Goal: Task Accomplishment & Management: Use online tool/utility

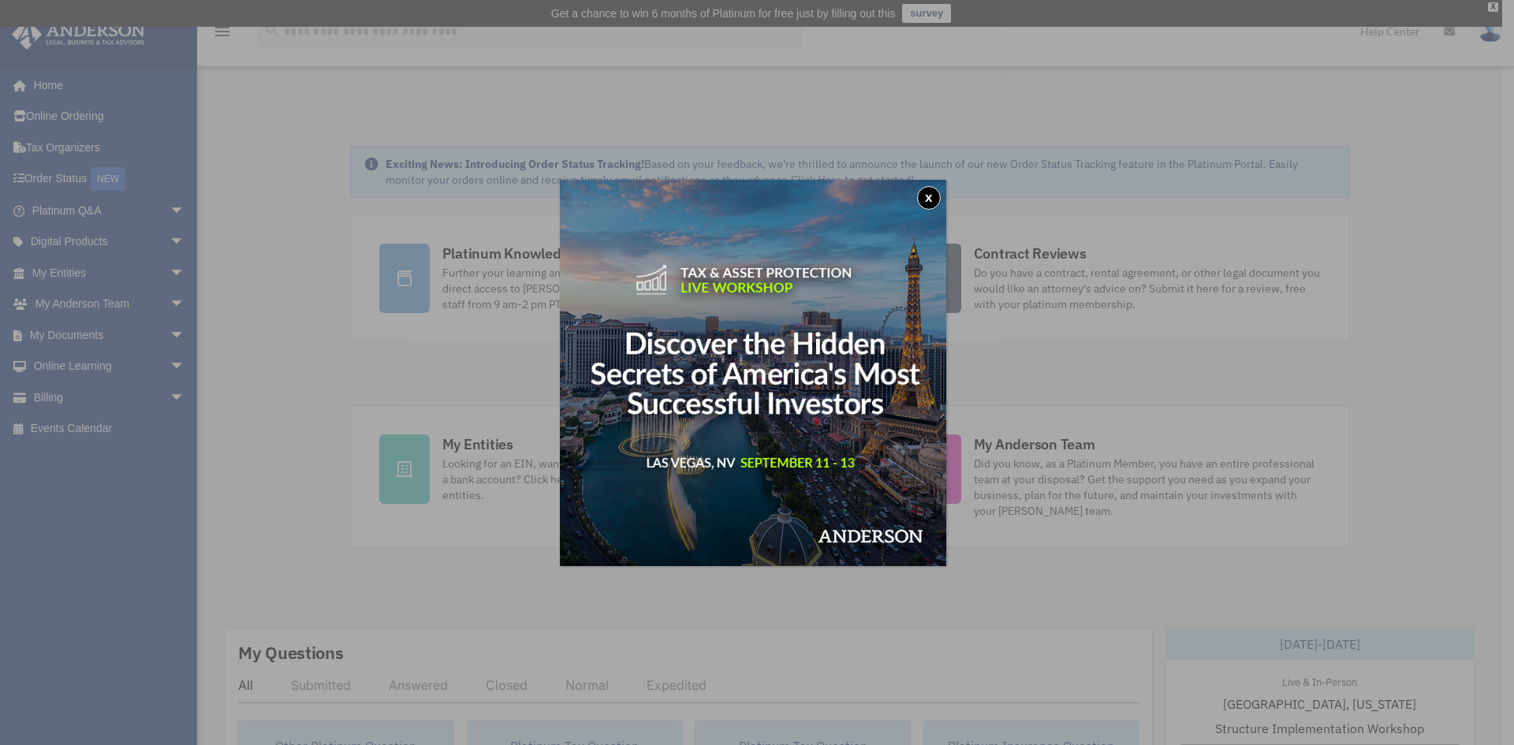
click at [931, 192] on button "x" at bounding box center [929, 198] width 24 height 24
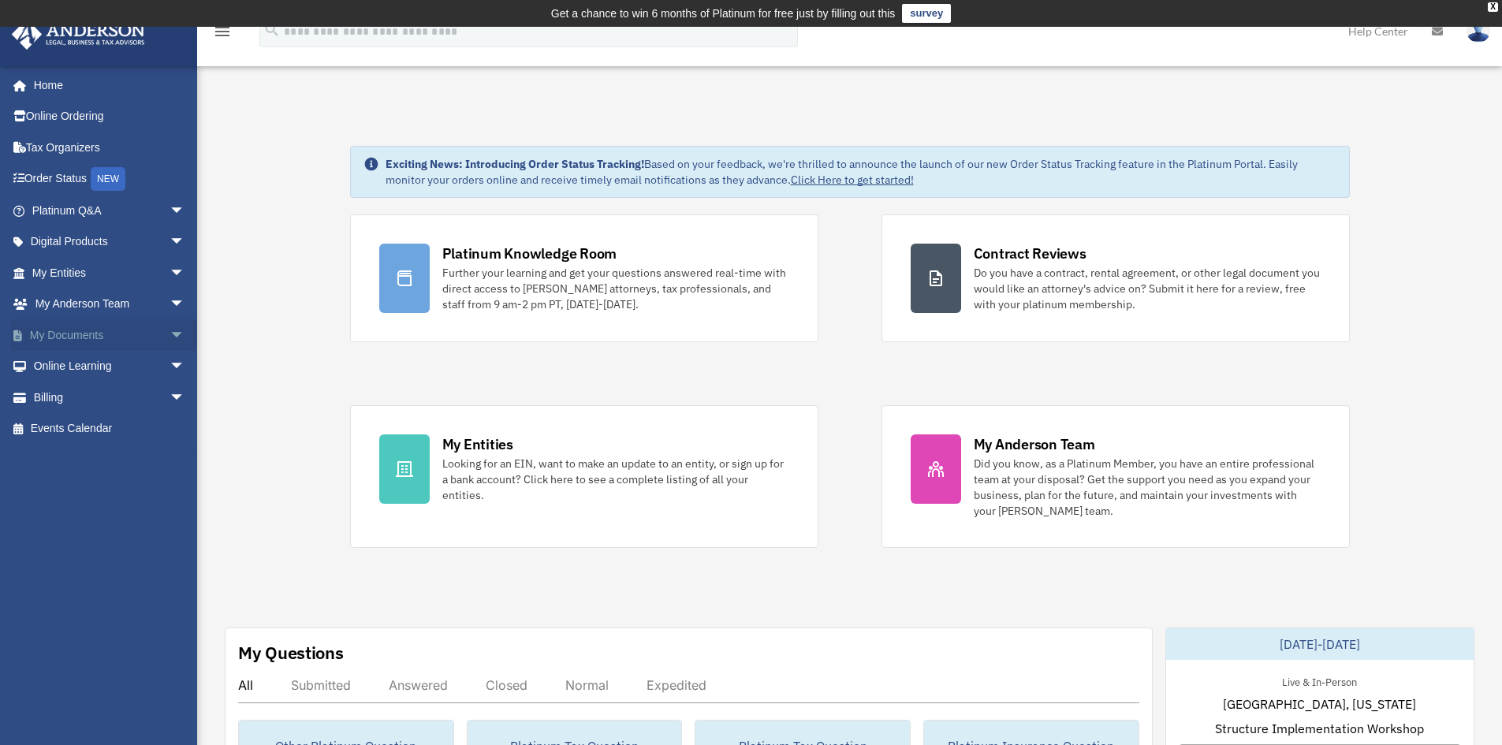
click at [169, 336] on span "arrow_drop_down" at bounding box center [185, 335] width 32 height 32
click at [63, 361] on link "Box" at bounding box center [115, 367] width 187 height 32
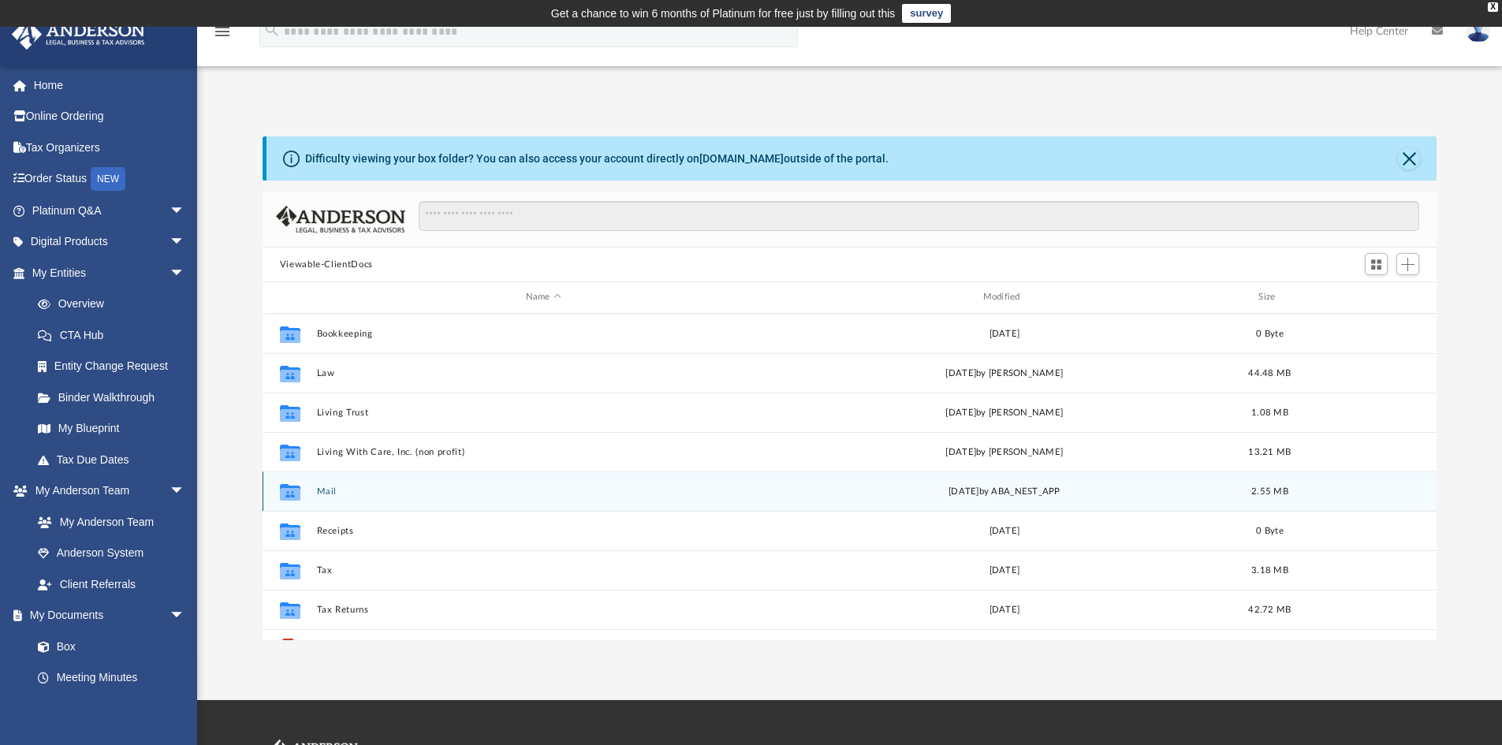
scroll to position [347, 1162]
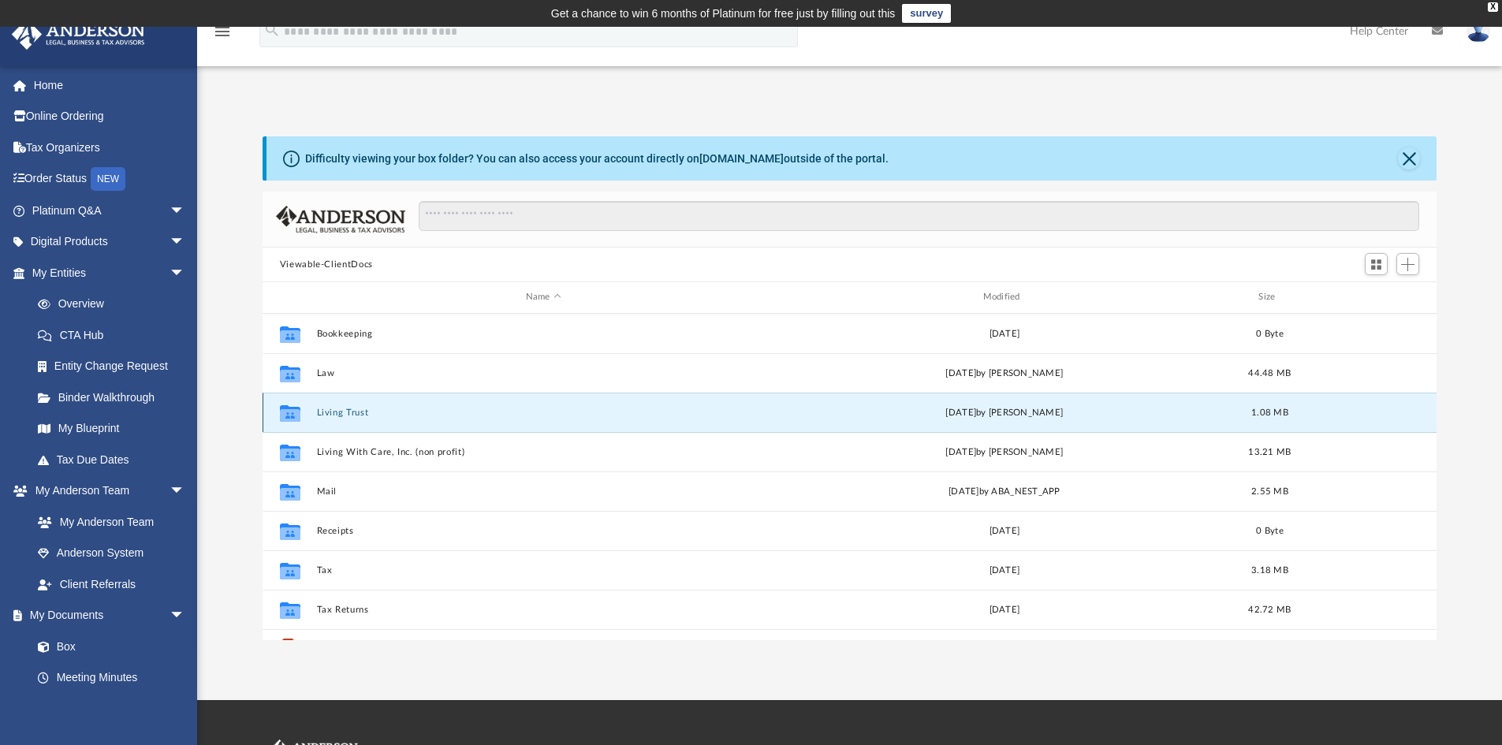
click at [326, 415] on button "Living Trust" at bounding box center [543, 413] width 454 height 10
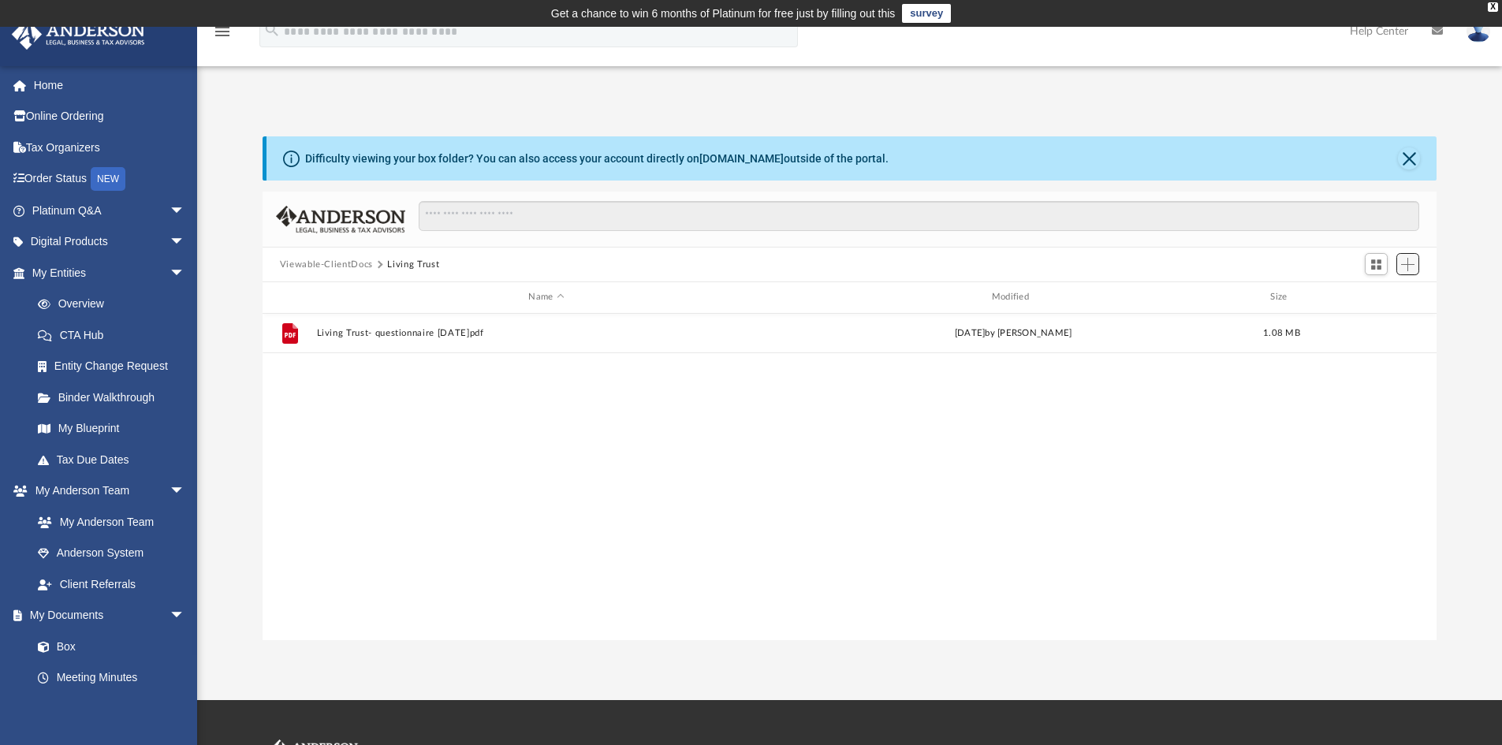
click at [1403, 261] on span "Add" at bounding box center [1407, 264] width 13 height 13
click at [1372, 297] on li "Upload" at bounding box center [1385, 296] width 50 height 17
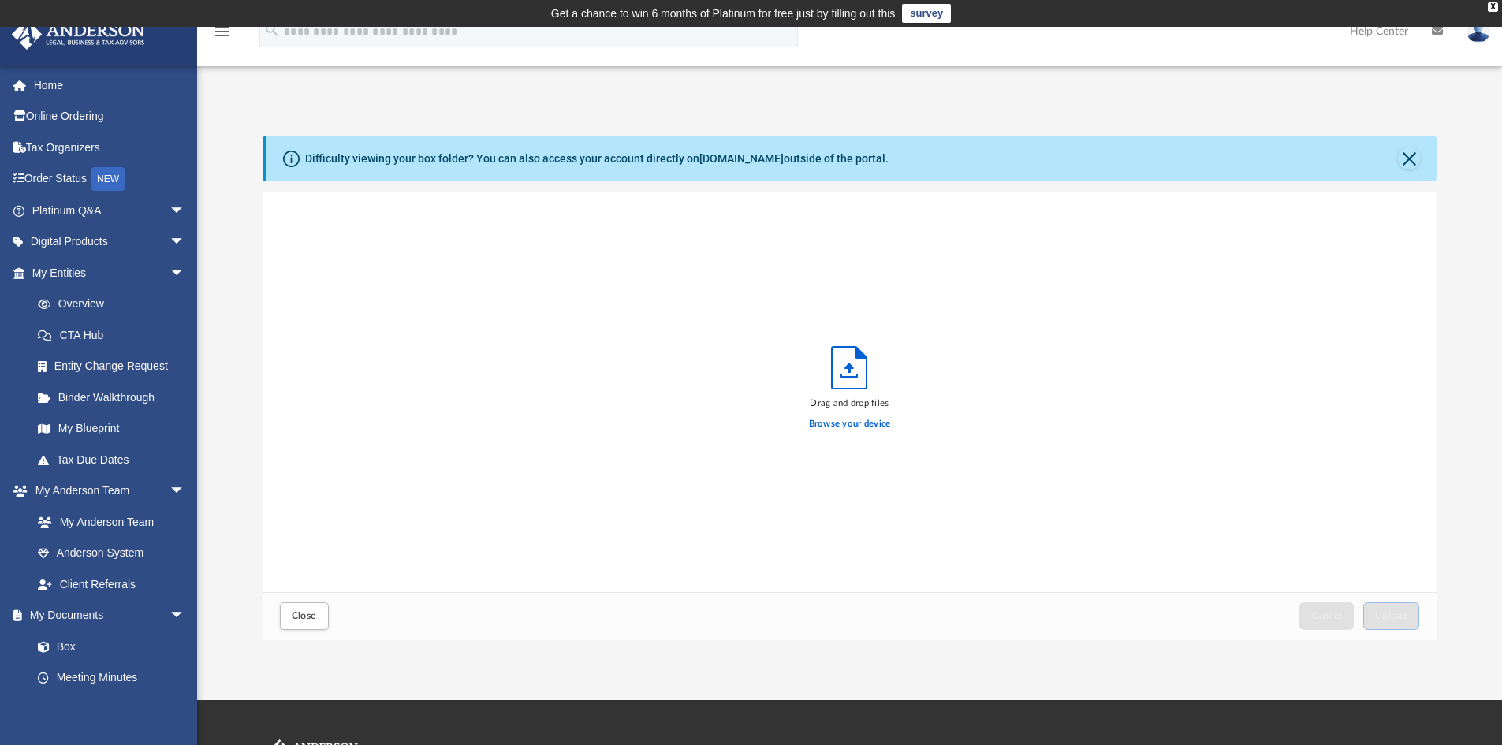
scroll to position [388, 1162]
click at [870, 423] on label "Browse your device" at bounding box center [850, 424] width 82 height 14
click at [0, 0] on input "Browse your device" at bounding box center [0, 0] width 0 height 0
click at [1404, 617] on span "Upload" at bounding box center [1391, 615] width 33 height 9
